Goal: Transaction & Acquisition: Register for event/course

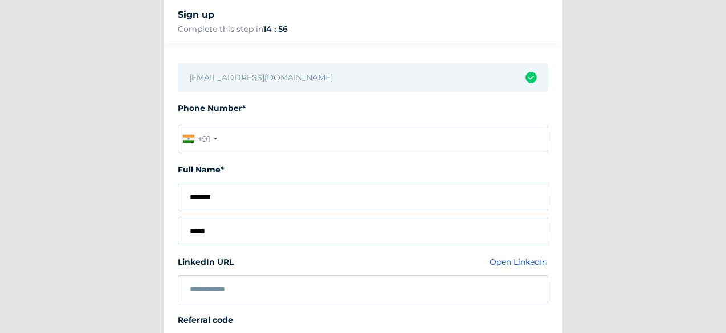
scroll to position [88, 0]
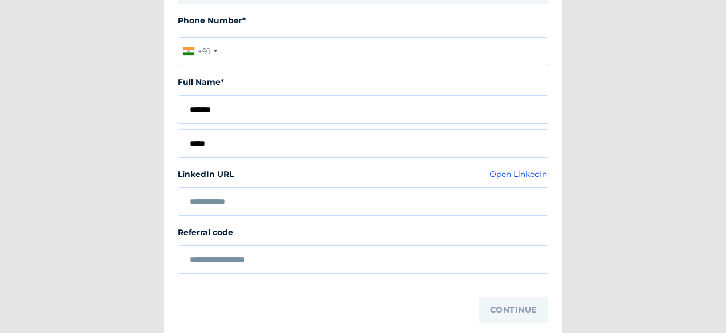
click at [304, 198] on input "text" at bounding box center [363, 202] width 347 height 9
click at [513, 172] on link "Open LinkedIn" at bounding box center [519, 174] width 59 height 10
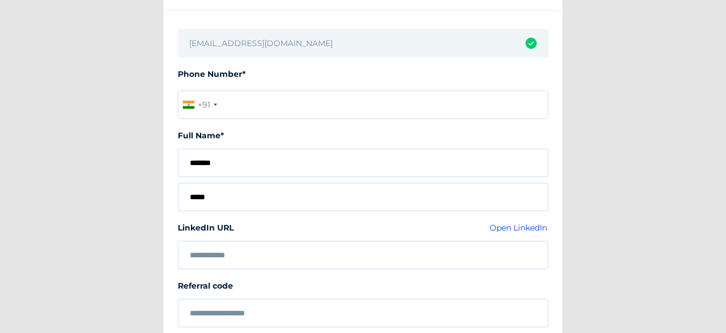
scroll to position [32, 0]
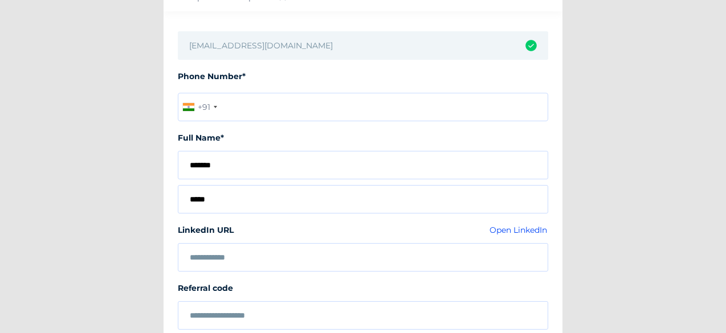
click at [299, 110] on input "tel" at bounding box center [363, 107] width 371 height 29
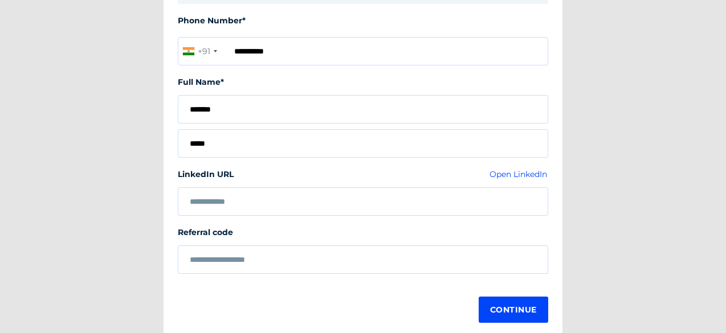
type input "**********"
click at [493, 303] on span "Continue" at bounding box center [513, 310] width 47 height 21
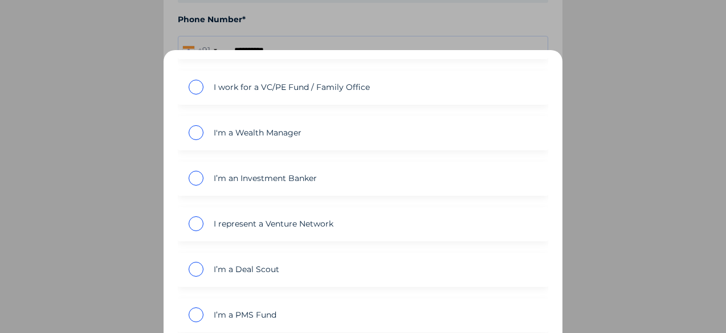
scroll to position [0, 0]
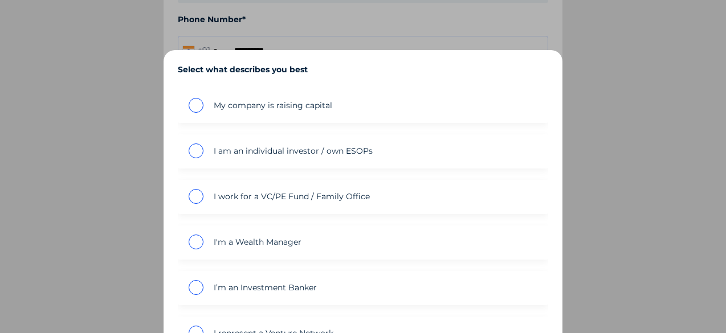
click at [201, 145] on span "inputConfig?.placeholder" at bounding box center [196, 151] width 15 height 15
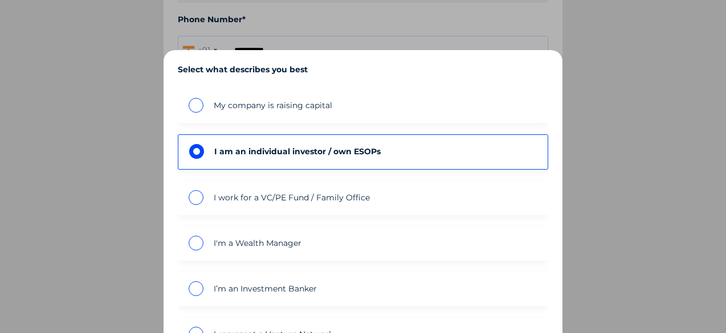
scroll to position [160, 0]
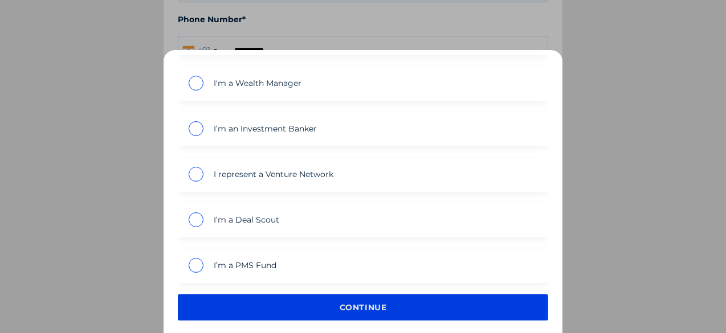
click at [361, 300] on span "continue" at bounding box center [363, 308] width 47 height 21
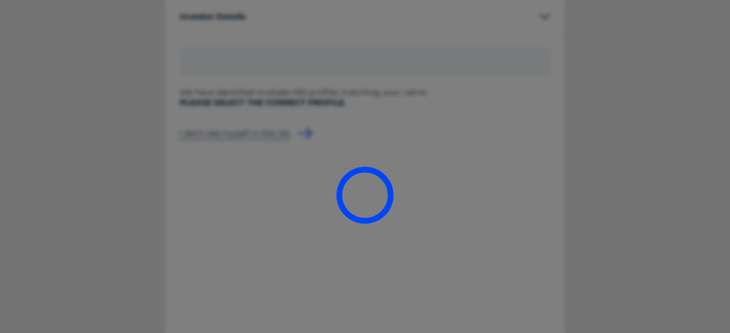
type input "**********"
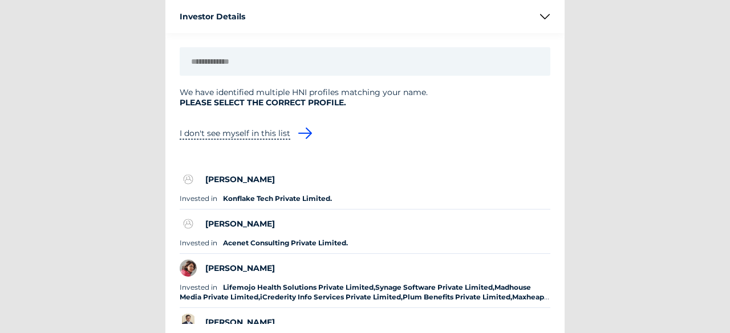
click at [301, 128] on icon at bounding box center [305, 133] width 18 height 18
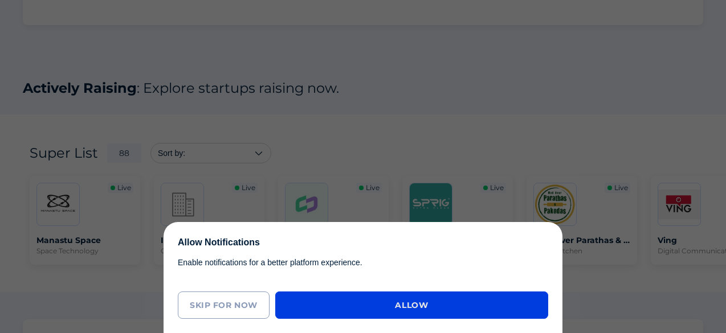
click at [335, 303] on span "Allow" at bounding box center [412, 305] width 250 height 21
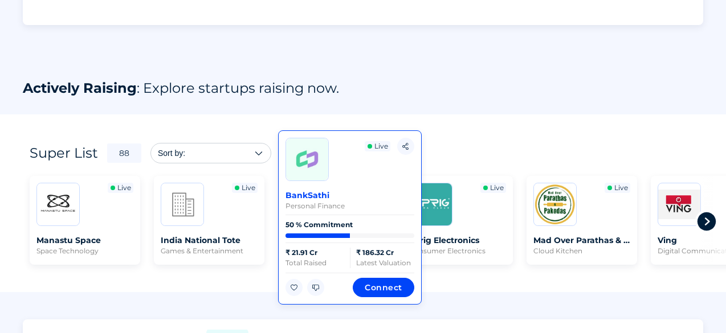
scroll to position [188, 0]
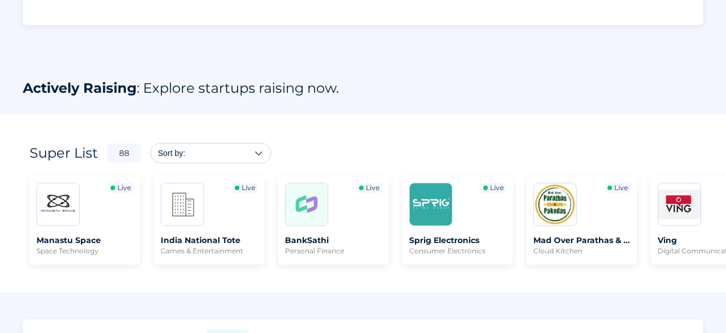
click at [254, 152] on icon at bounding box center [259, 153] width 10 height 10
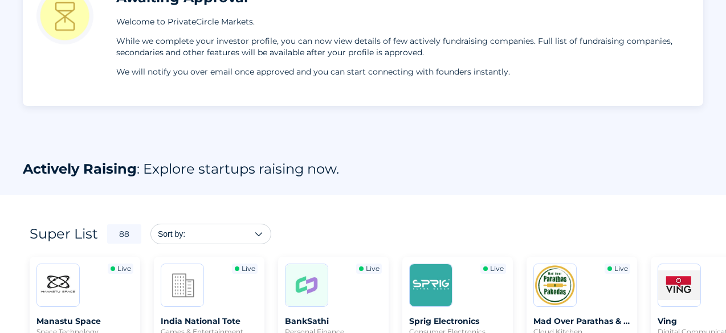
scroll to position [0, 0]
